Goal: Information Seeking & Learning: Check status

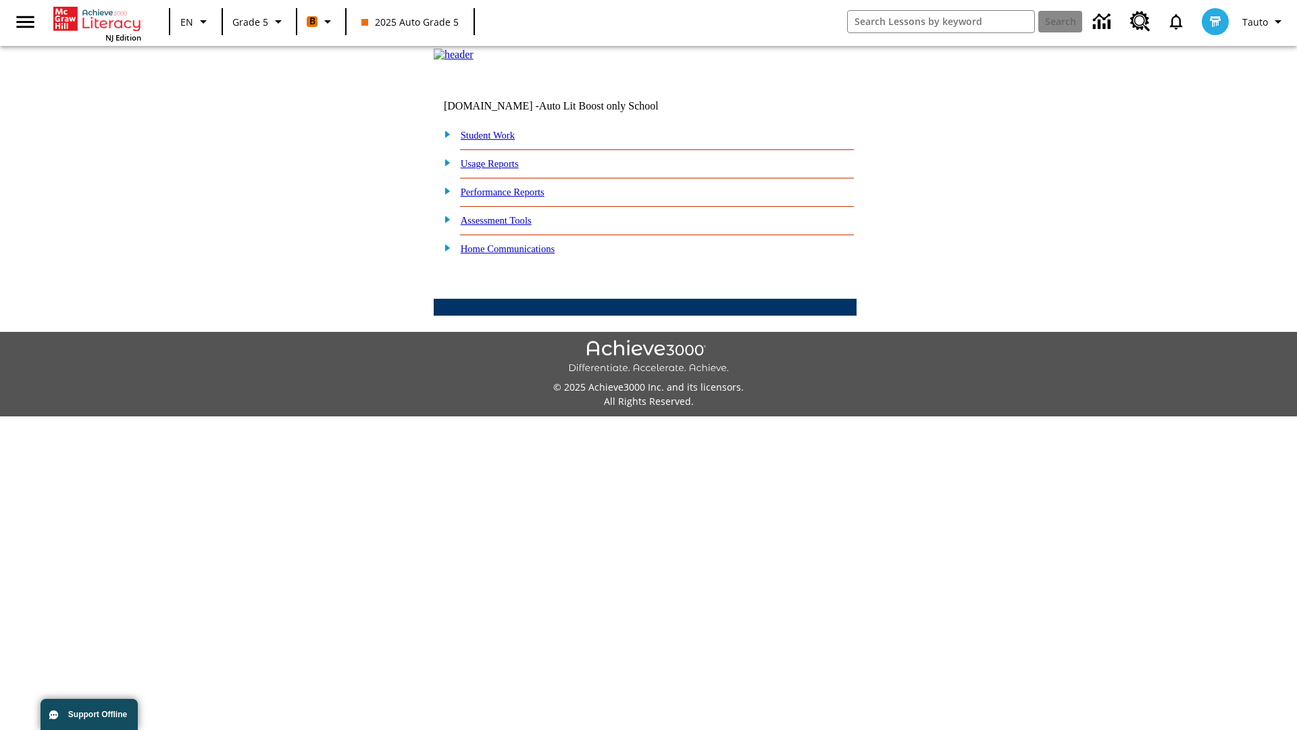
click at [517, 197] on link "Performance Reports" at bounding box center [503, 191] width 84 height 11
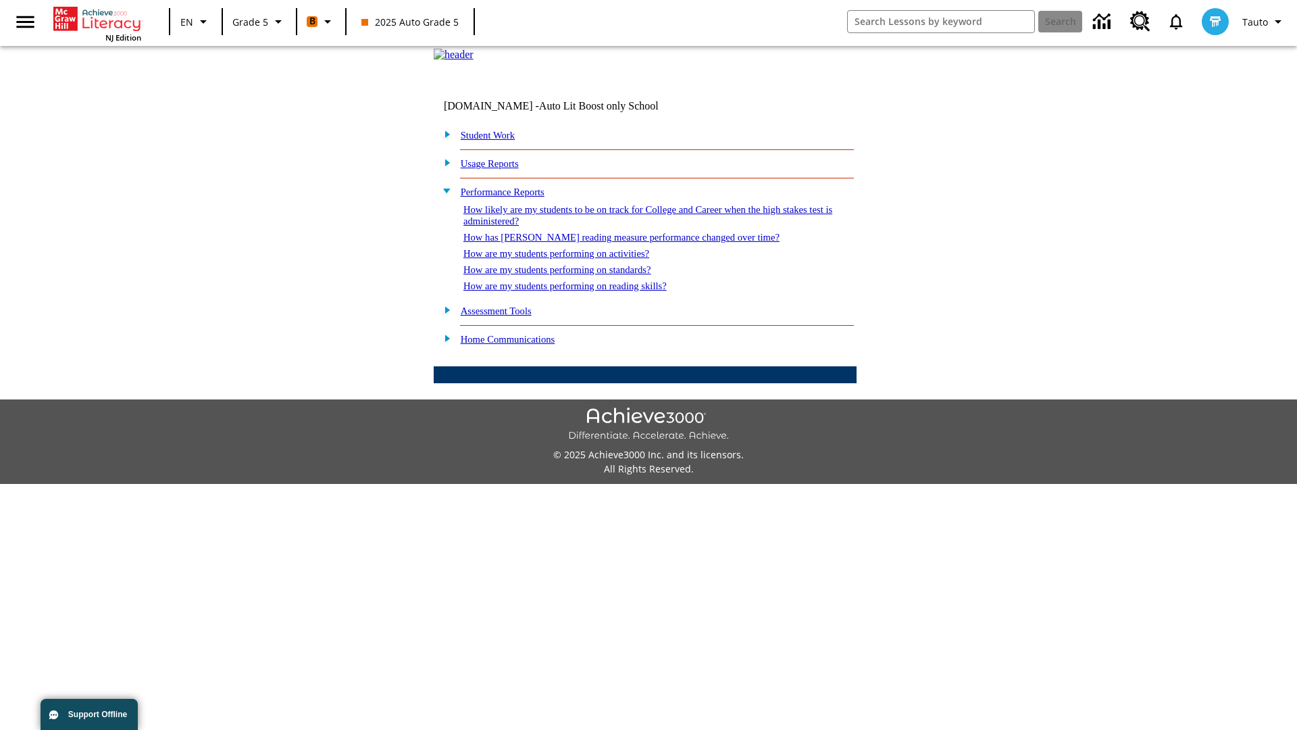
click at [624, 226] on link "How likely are my students to be on track for College and Career when the high …" at bounding box center [647, 215] width 369 height 22
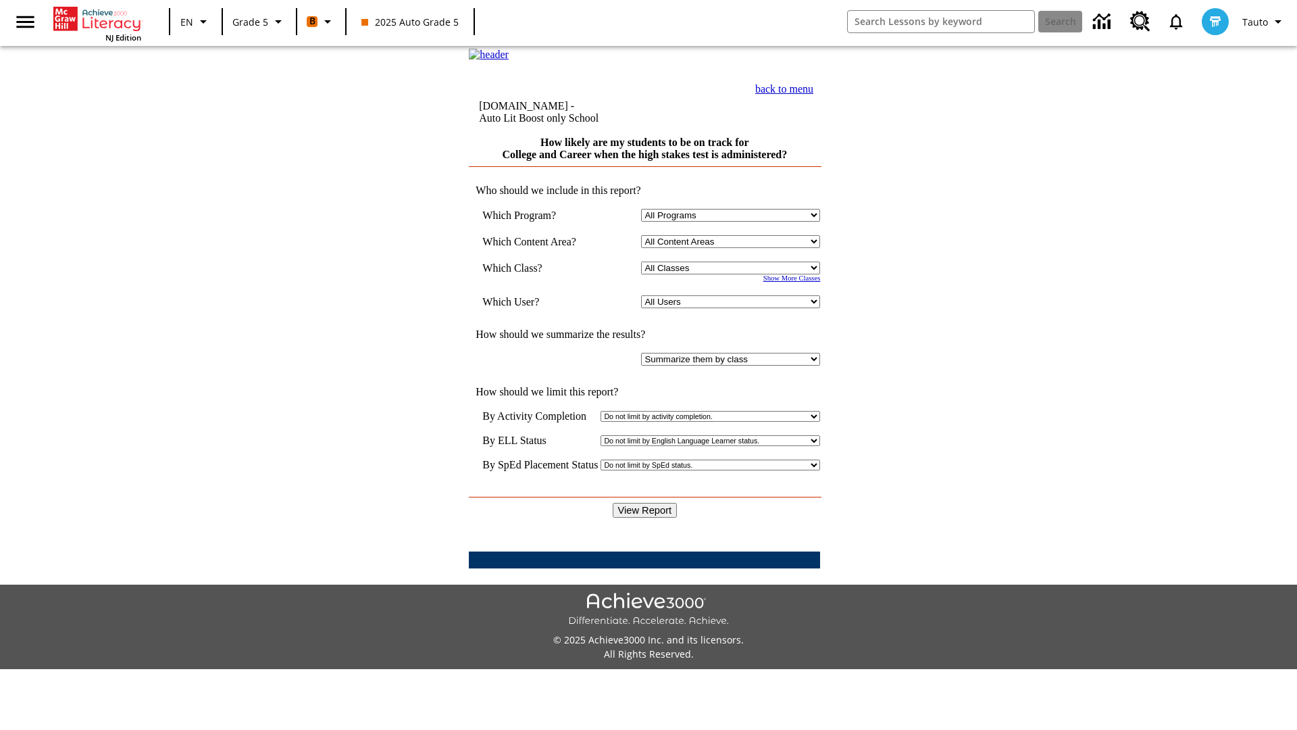
click at [734, 274] on select "Select a Class: All Classes 2025 Auto Grade 5 OL 2025 Auto Grade 6" at bounding box center [730, 267] width 179 height 13
select select "11133131"
click at [734, 308] on select "All Users Cat, Sautoen Cat, Sautoes Cat, Sautoss Donotlogin, Sautoen Twoschools…" at bounding box center [730, 301] width 179 height 13
select select "21437107"
click at [646, 503] on input "View Report" at bounding box center [645, 510] width 65 height 15
